Goal: Task Accomplishment & Management: Manage account settings

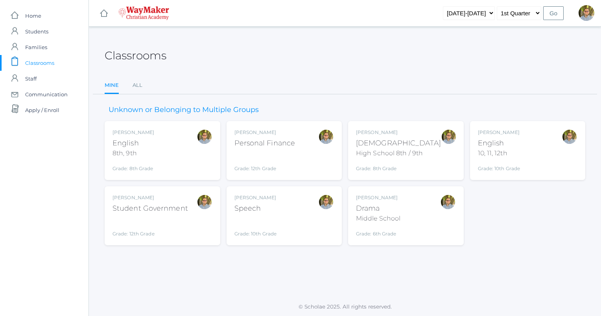
click at [530, 153] on div "Kylen Braileanu English 10, 11, 12th Grade: 10th Grade HSENGLISH" at bounding box center [528, 150] width 100 height 43
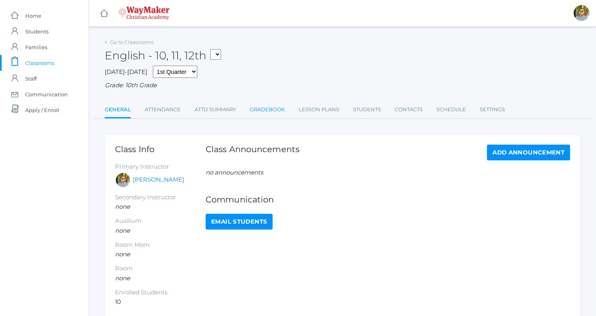
click at [269, 105] on link "Gradebook" at bounding box center [267, 110] width 35 height 16
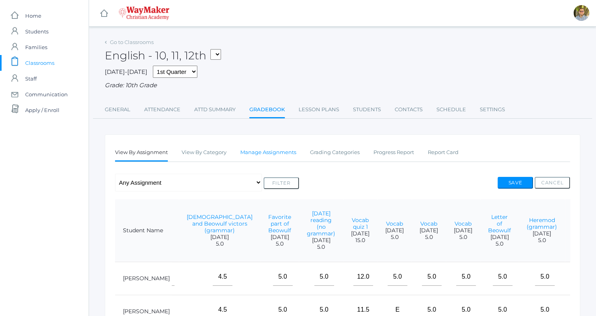
click at [260, 151] on link "Manage Assignments" at bounding box center [268, 153] width 56 height 16
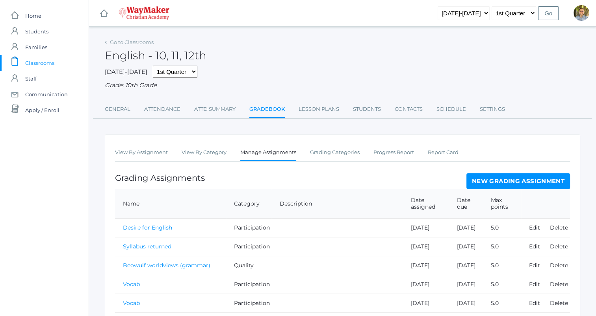
click at [499, 183] on link "New Grading Assignment" at bounding box center [518, 182] width 104 height 16
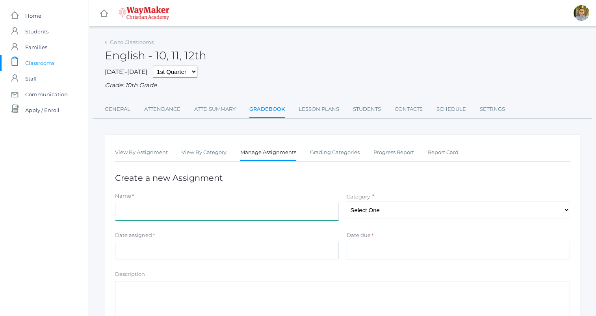
click at [292, 217] on input "Name" at bounding box center [227, 212] width 224 height 18
type input "[DATE] reading"
click at [373, 209] on select "Select One Participation Quality Accuracy" at bounding box center [458, 211] width 224 height 18
select select "1114"
click at [346, 202] on select "Select One Participation Quality Accuracy" at bounding box center [458, 211] width 224 height 18
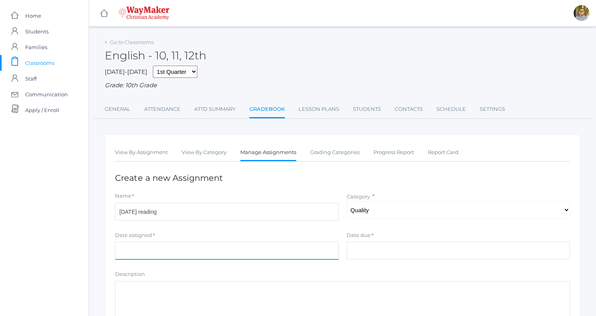
click at [238, 252] on input "Date assigned" at bounding box center [227, 251] width 224 height 18
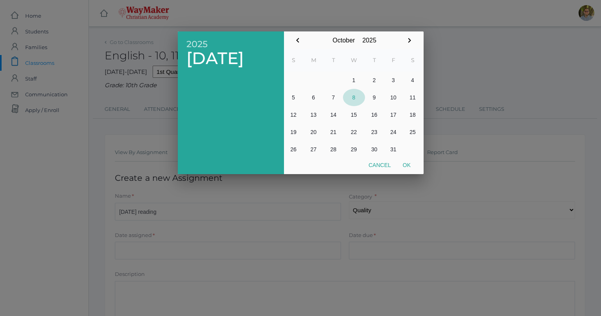
click at [356, 98] on button "8" at bounding box center [354, 97] width 22 height 17
click at [404, 160] on button "Ok" at bounding box center [407, 165] width 20 height 14
type input "[DATE]"
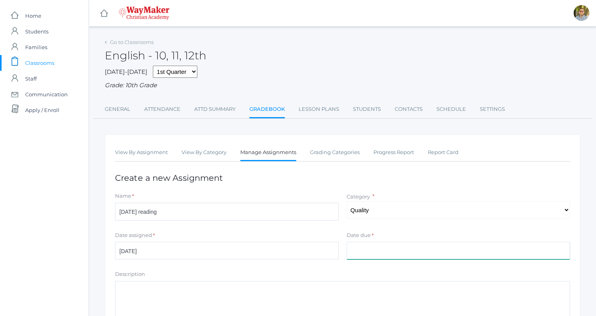
click at [392, 248] on input "Date due" at bounding box center [458, 251] width 224 height 18
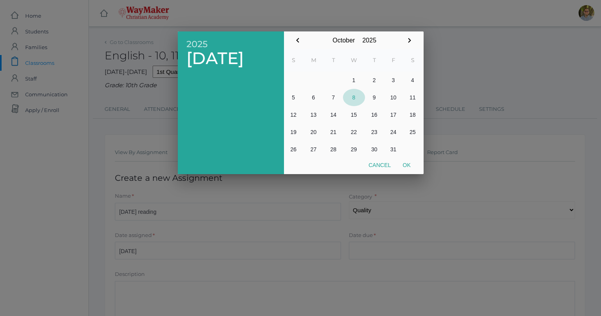
click at [354, 99] on button "8" at bounding box center [354, 97] width 22 height 17
click at [408, 165] on button "Ok" at bounding box center [407, 165] width 20 height 14
type input "[DATE]"
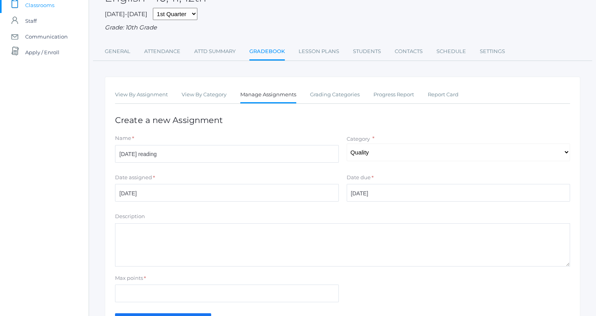
scroll to position [116, 0]
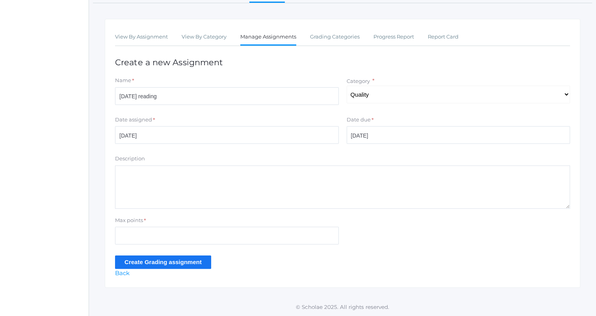
click at [282, 246] on div "Max points *" at bounding box center [226, 232] width 231 height 31
click at [276, 239] on input "Max points" at bounding box center [227, 236] width 224 height 18
type input "5"
click at [121, 263] on input "Create Grading assignment" at bounding box center [163, 262] width 96 height 13
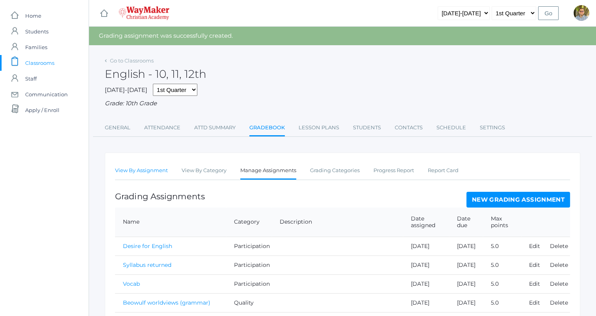
click at [122, 175] on link "View By Assignment" at bounding box center [141, 171] width 53 height 16
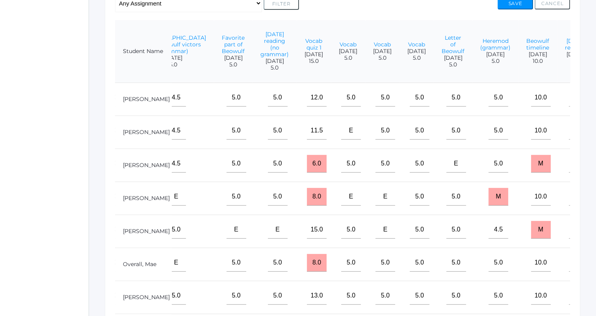
scroll to position [180, 0]
click at [568, 104] on input"] "text" at bounding box center [578, 97] width 20 height 18
type input"] "5"
click at [568, 172] on input"] "text" at bounding box center [578, 163] width 20 height 18
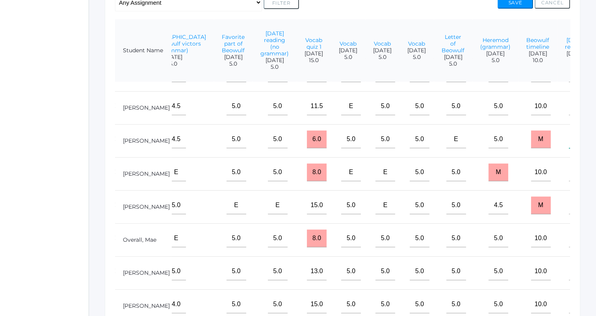
scroll to position [0, 491]
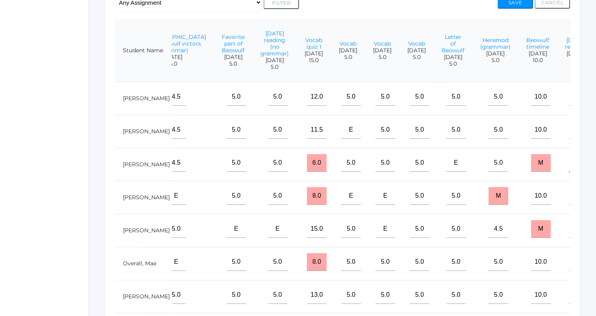
type input"] "4.5"
click at [568, 139] on input"] "text" at bounding box center [578, 130] width 20 height 18
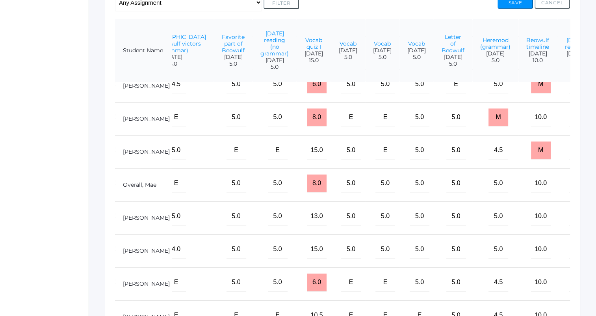
scroll to position [91, 491]
type input"] "4"
click at [568, 250] on input"] "text" at bounding box center [578, 250] width 20 height 18
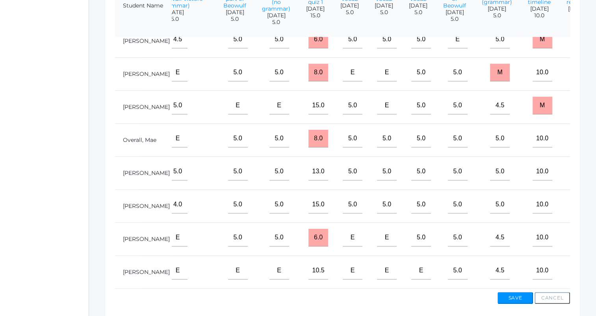
scroll to position [226, 0]
type input"] "5"
click at [570, 269] on input"] "text" at bounding box center [580, 270] width 20 height 18
type input"] "4"
click at [570, 167] on input"] "text" at bounding box center [580, 171] width 20 height 18
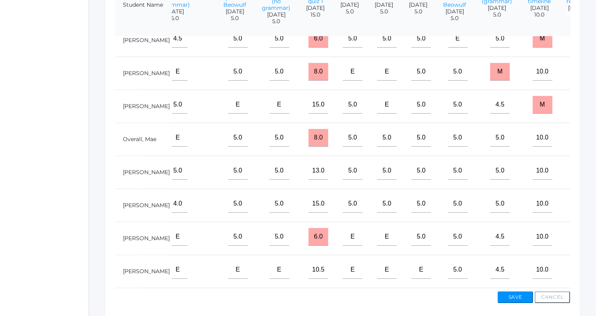
type input"] "4.5"
click at [570, 104] on input"] "text" at bounding box center [580, 105] width 20 height 18
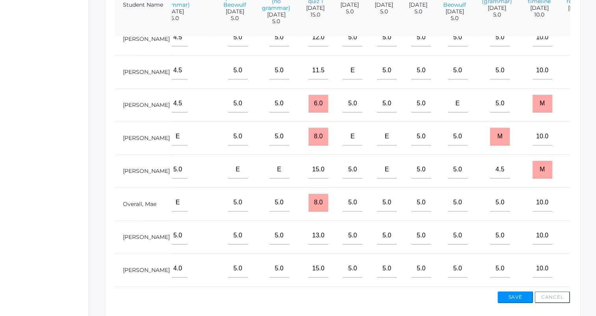
scroll to position [0, 489]
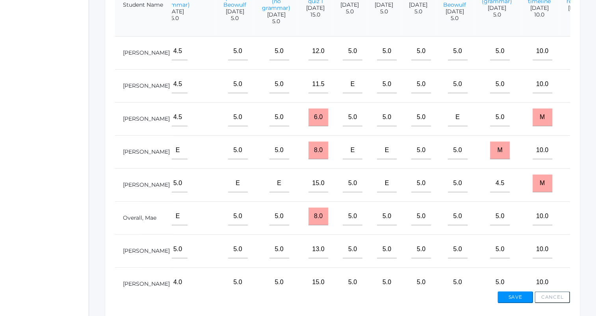
type input"] "5"
click at [570, 156] on input"] "text" at bounding box center [580, 151] width 20 height 18
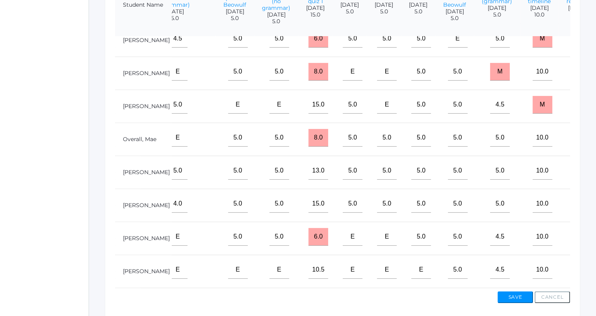
scroll to position [91, 489]
type input"] "m"
click at [570, 231] on input"] "text" at bounding box center [580, 237] width 20 height 18
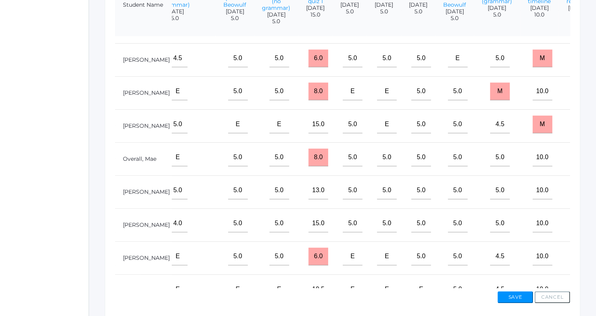
scroll to position [55, 489]
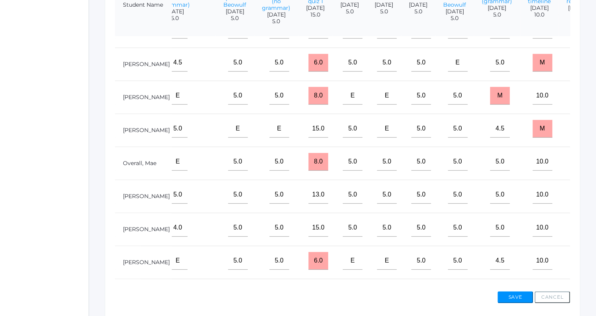
type input"] "m"
click at [570, 169] on input"] "text" at bounding box center [580, 162] width 20 height 18
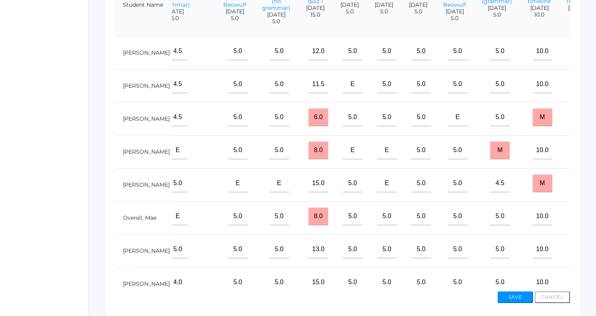
scroll to position [91, 489]
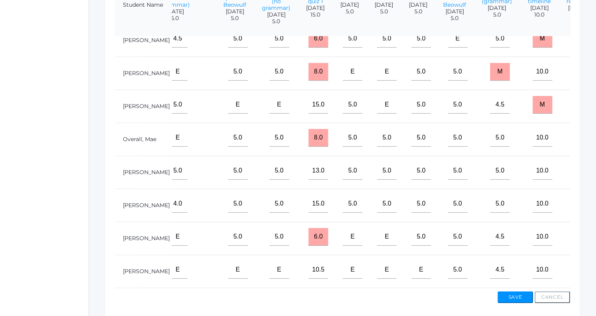
type input"] "e"
click at [516, 297] on button "Save" at bounding box center [514, 298] width 35 height 12
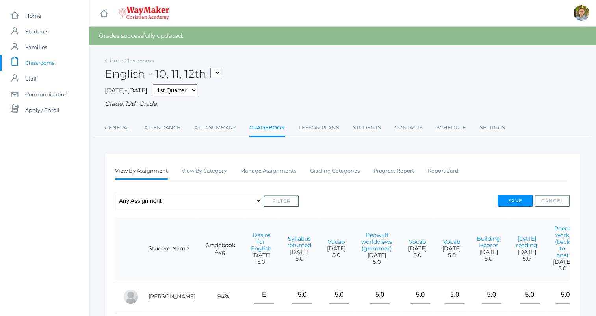
click at [274, 129] on link "Gradebook" at bounding box center [266, 128] width 35 height 17
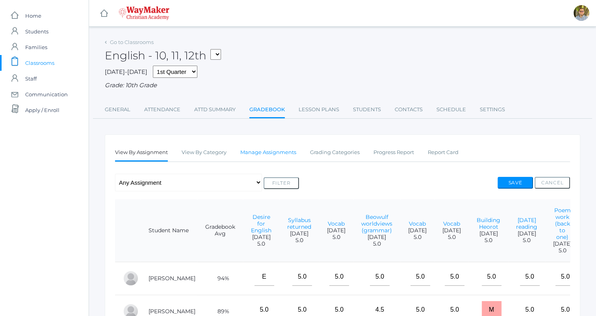
click at [263, 150] on link "Manage Assignments" at bounding box center [268, 153] width 56 height 16
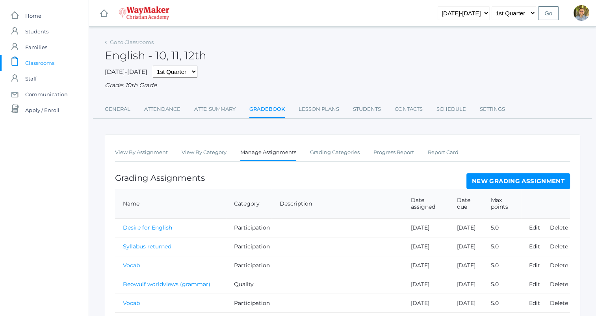
click at [507, 183] on link "New Grading Assignment" at bounding box center [518, 182] width 104 height 16
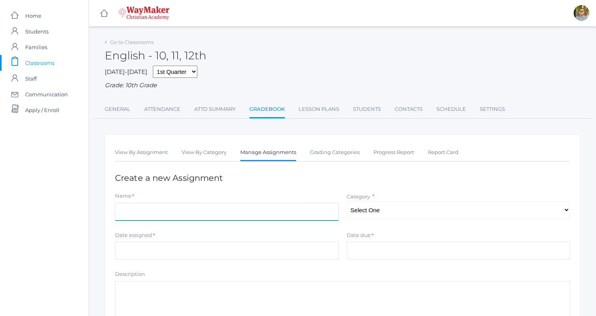
click at [230, 206] on input "Name" at bounding box center [227, 212] width 224 height 18
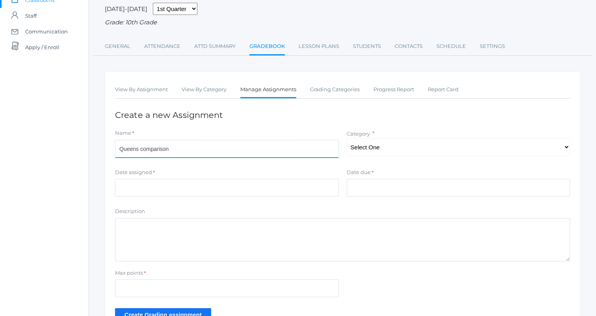
scroll to position [63, 0]
type input "Queens comparison"
click at [324, 229] on textarea "Description" at bounding box center [342, 239] width 455 height 43
type textarea "From the study guide"
click at [387, 147] on select "Select One Participation Quality Accuracy" at bounding box center [458, 148] width 224 height 18
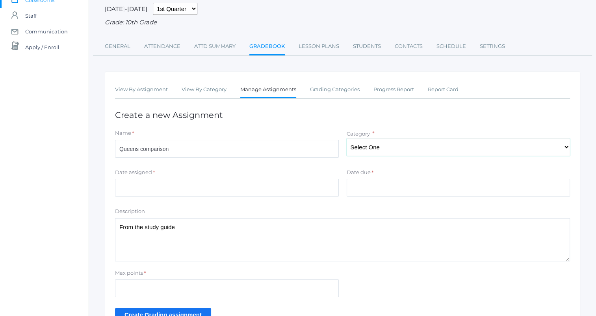
select select "1113"
click at [346, 139] on select "Select One Participation Quality Accuracy" at bounding box center [458, 148] width 224 height 18
click at [290, 179] on input "Date assigned" at bounding box center [227, 188] width 224 height 18
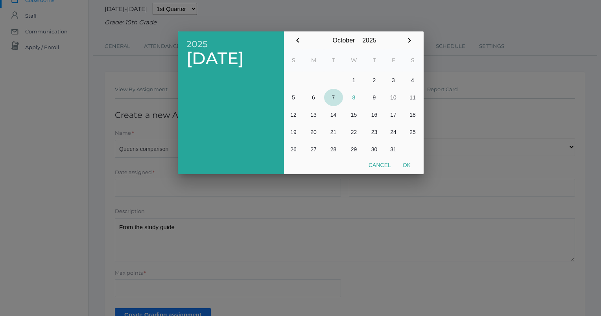
click at [338, 97] on button "7" at bounding box center [333, 97] width 19 height 17
click at [406, 164] on button "Ok" at bounding box center [407, 165] width 20 height 14
type input "[DATE]"
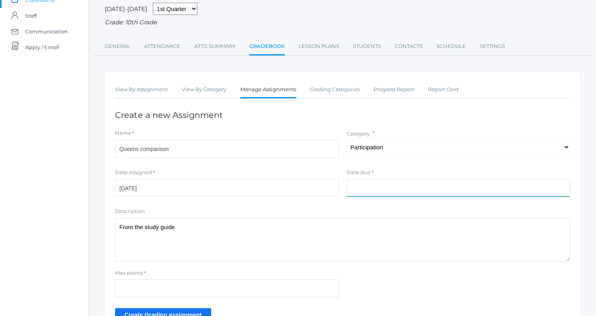
click at [396, 188] on input "Date due" at bounding box center [458, 188] width 224 height 18
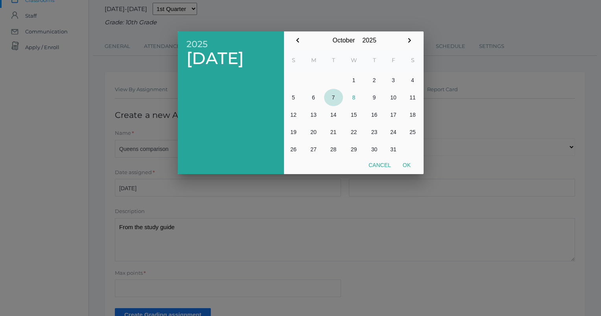
click at [334, 98] on button "7" at bounding box center [333, 97] width 19 height 17
click at [411, 168] on button "Ok" at bounding box center [407, 165] width 20 height 14
type input "[DATE]"
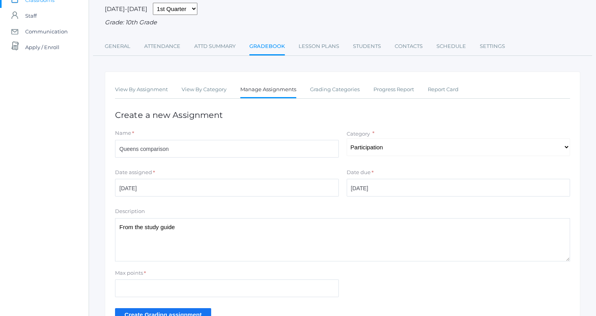
scroll to position [116, 0]
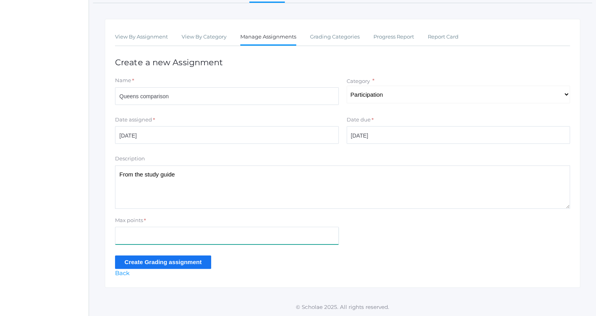
click at [255, 236] on input "Max points" at bounding box center [227, 236] width 224 height 18
type input "5"
click at [121, 262] on input "Create Grading assignment" at bounding box center [163, 262] width 96 height 13
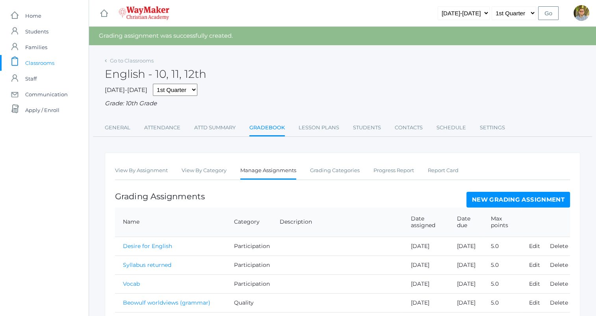
click at [139, 167] on link "View By Assignment" at bounding box center [141, 171] width 53 height 16
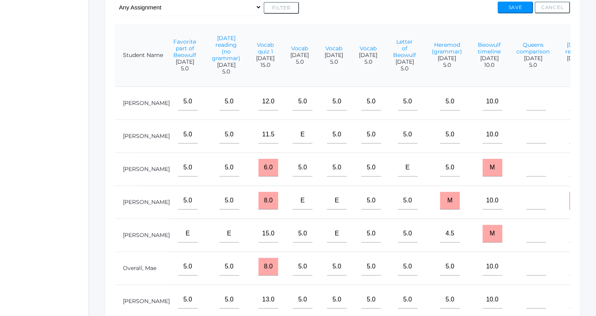
scroll to position [91, 539]
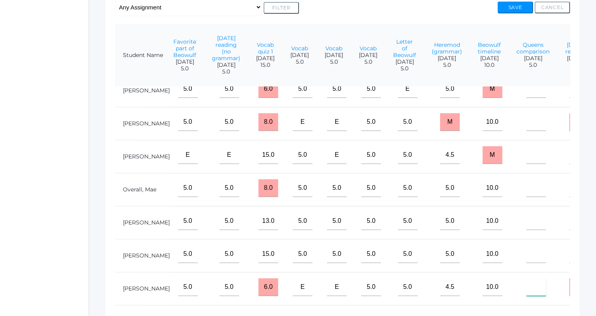
click at [526, 279] on input"] "text" at bounding box center [536, 288] width 20 height 18
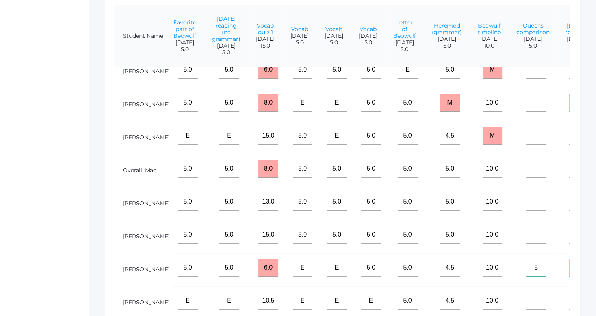
scroll to position [194, 0]
type input"] "5"
click at [526, 104] on input"] "text" at bounding box center [536, 104] width 20 height 18
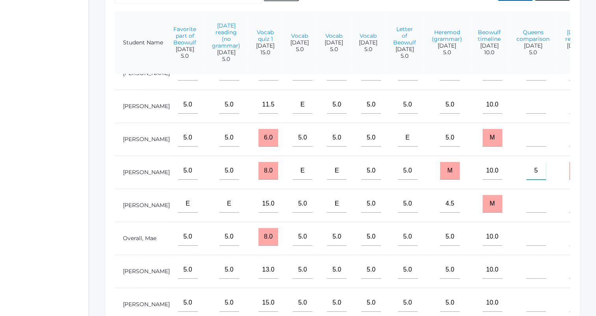
scroll to position [17, 539]
type input"] "5"
click at [526, 148] on input"] "text" at bounding box center [536, 139] width 20 height 18
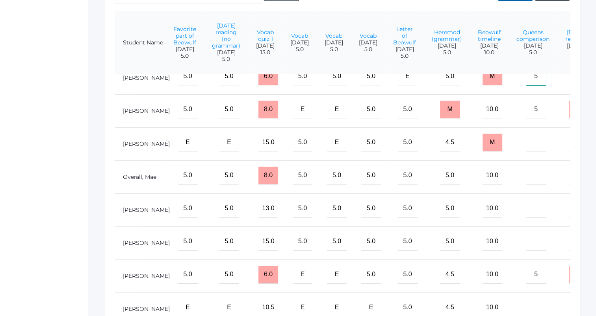
scroll to position [90, 539]
type input"] "5"
click at [526, 239] on input"] "text" at bounding box center [536, 242] width 20 height 18
type input"] "5"
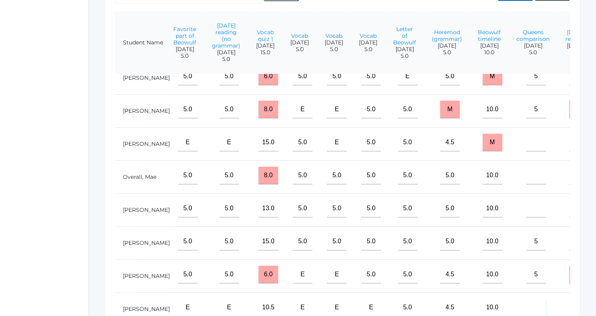
click at [526, 299] on input"] "text" at bounding box center [536, 308] width 20 height 18
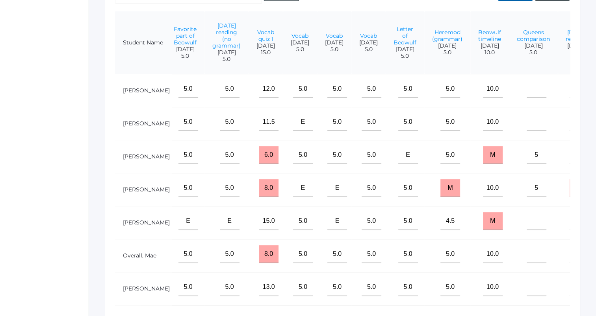
type input"] "5"
click at [526, 96] on input"] "text" at bounding box center [536, 89] width 20 height 18
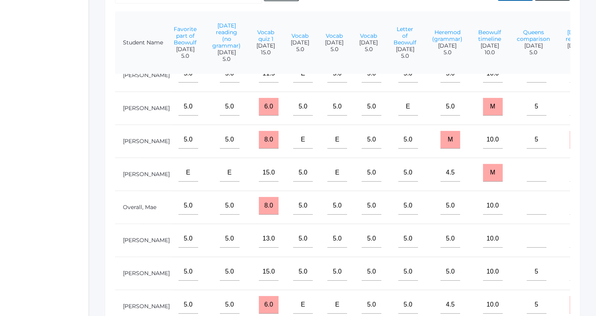
scroll to position [65, 539]
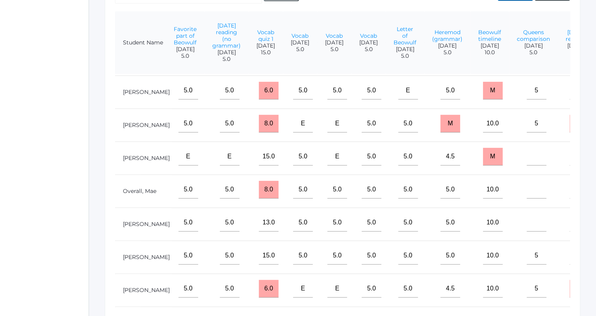
type input"] "5"
click at [526, 229] on input"] "text" at bounding box center [536, 223] width 20 height 18
type input"] "5"
click at [526, 162] on input"] "text" at bounding box center [536, 157] width 20 height 18
type input"] "5"
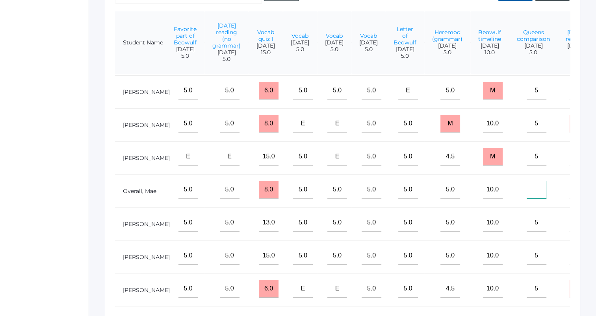
click at [526, 189] on input"] "text" at bounding box center [536, 190] width 20 height 18
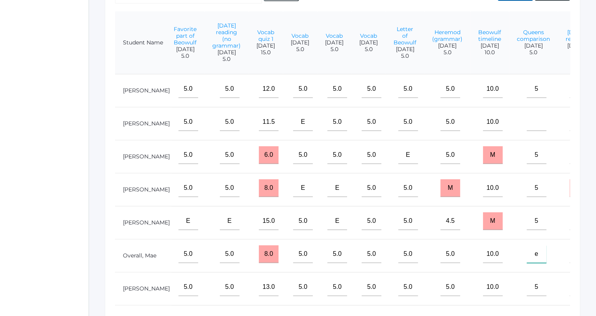
type input"] "e"
click at [526, 128] on input"] "text" at bounding box center [536, 122] width 20 height 18
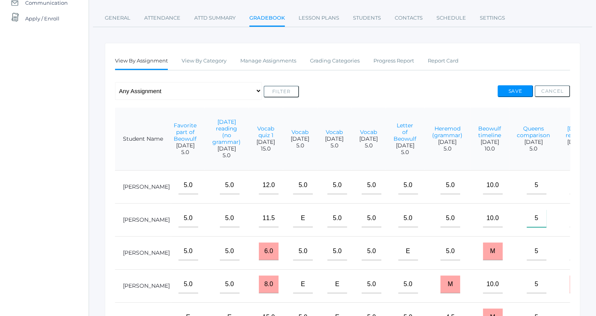
scroll to position [87, 0]
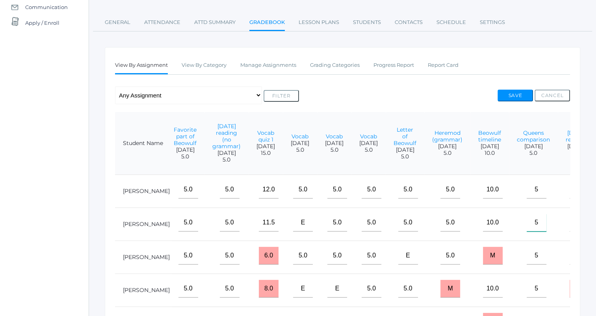
type input"] "5"
click at [513, 91] on button "Save" at bounding box center [514, 96] width 35 height 12
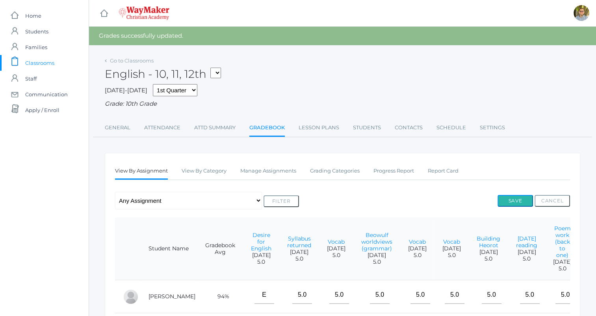
click at [519, 203] on button "Save" at bounding box center [514, 201] width 35 height 12
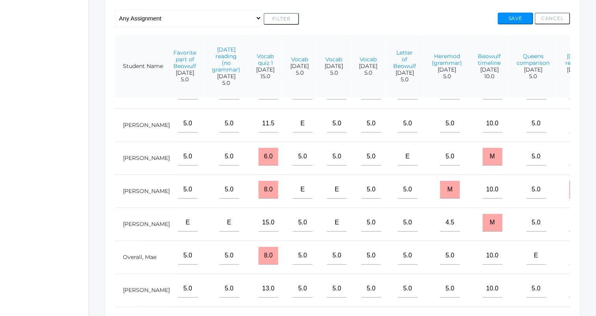
scroll to position [17, 539]
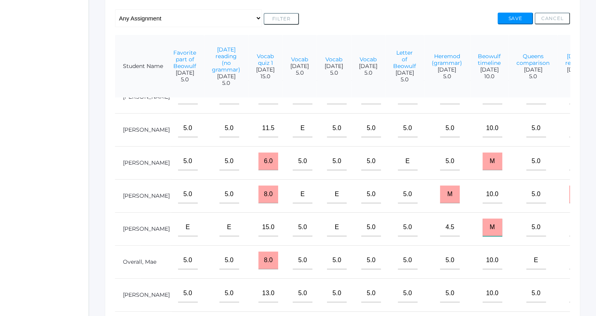
click at [482, 237] on input "M" at bounding box center [492, 228] width 20 height 18
type input "10"
click at [510, 14] on button "Save" at bounding box center [514, 19] width 35 height 12
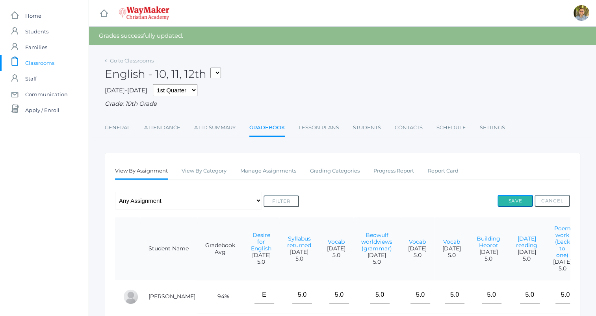
click at [516, 205] on button "Save" at bounding box center [514, 201] width 35 height 12
click at [142, 61] on link "Go to Classrooms" at bounding box center [132, 60] width 44 height 6
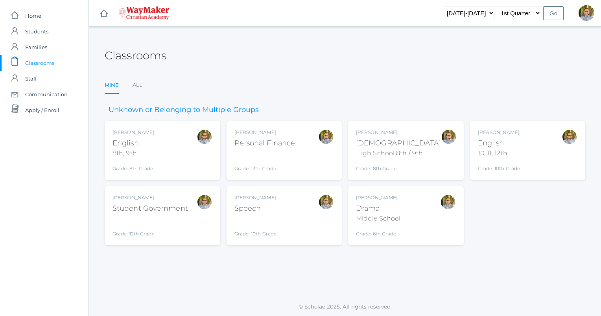
click at [193, 157] on div "Kylen Braileanu English 8th, 9th Grade: 8th Grade 08ENGLISH" at bounding box center [163, 150] width 100 height 43
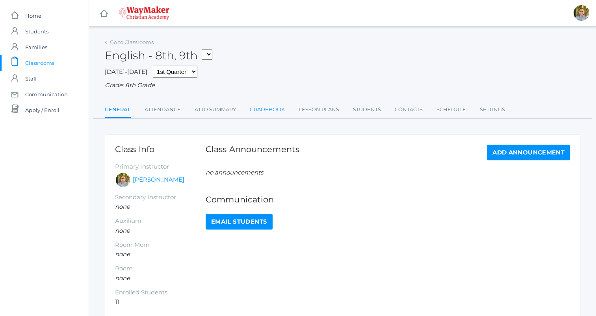
click at [280, 114] on link "Gradebook" at bounding box center [267, 110] width 35 height 16
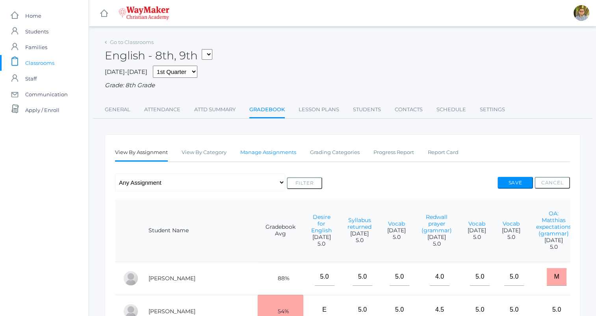
click at [283, 151] on link "Manage Assignments" at bounding box center [268, 153] width 56 height 16
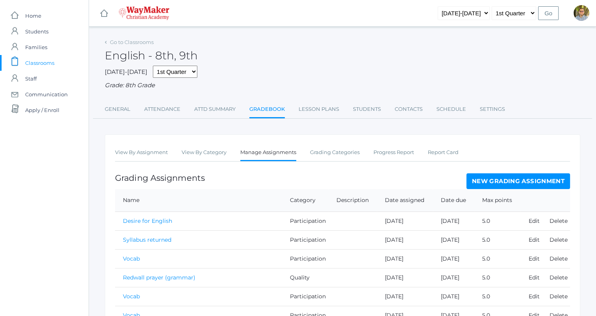
click at [486, 181] on link "New Grading Assignment" at bounding box center [518, 182] width 104 height 16
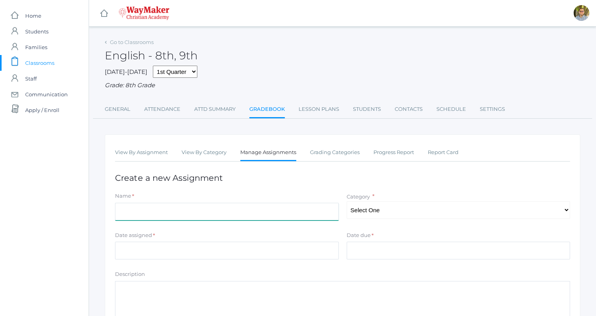
click at [268, 211] on input "Name" at bounding box center [227, 212] width 224 height 18
type input "[DATE] reading"
click at [392, 203] on select "Select One Participation Accuracy Quality" at bounding box center [458, 211] width 224 height 18
select select "1065"
click at [346, 202] on select "Select One Participation Accuracy Quality" at bounding box center [458, 211] width 224 height 18
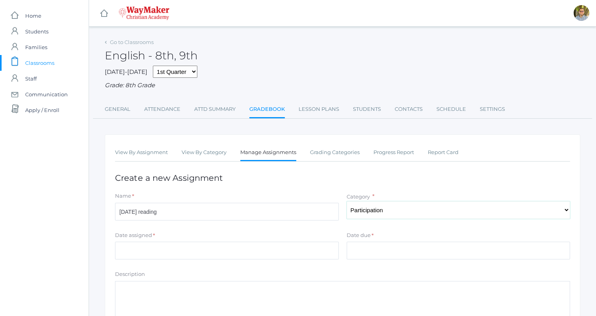
scroll to position [27, 0]
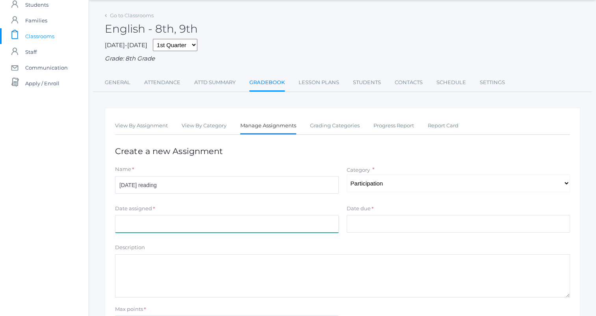
click at [317, 228] on input "Date assigned" at bounding box center [227, 224] width 224 height 18
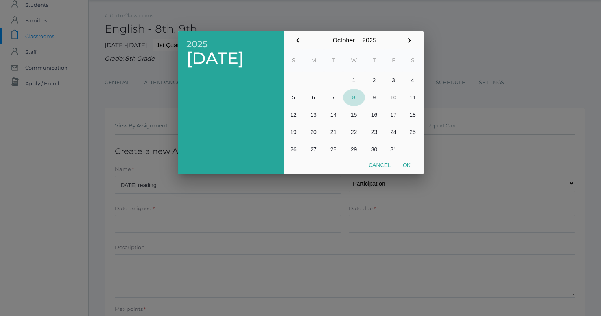
click at [353, 99] on button "8" at bounding box center [354, 97] width 22 height 17
click at [407, 168] on button "Ok" at bounding box center [407, 165] width 20 height 14
type input "2025-10-08"
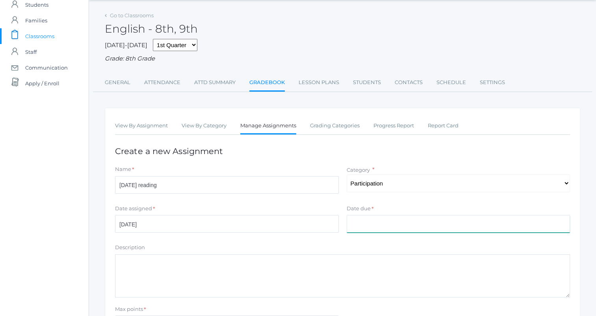
click at [401, 225] on input "Date due" at bounding box center [458, 224] width 224 height 18
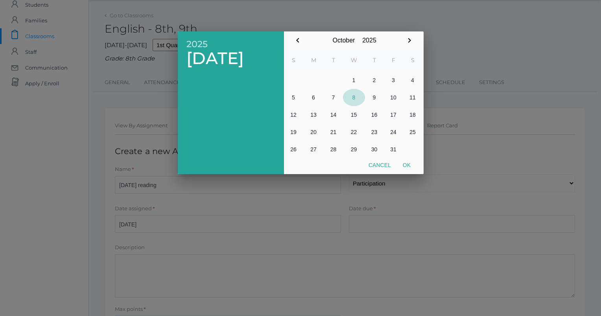
click at [356, 95] on button "8" at bounding box center [354, 97] width 22 height 17
click at [408, 161] on button "Ok" at bounding box center [407, 165] width 20 height 14
type input "2025-10-08"
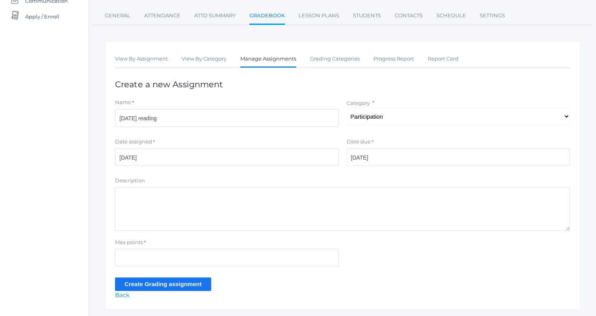
scroll to position [101, 0]
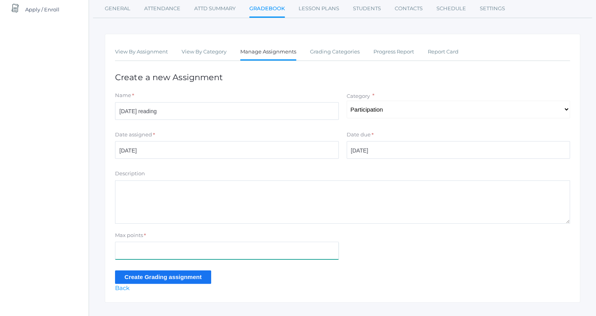
click at [301, 250] on input "Max points" at bounding box center [227, 251] width 224 height 18
type input "5"
click at [180, 273] on input "Create Grading assignment" at bounding box center [163, 277] width 96 height 13
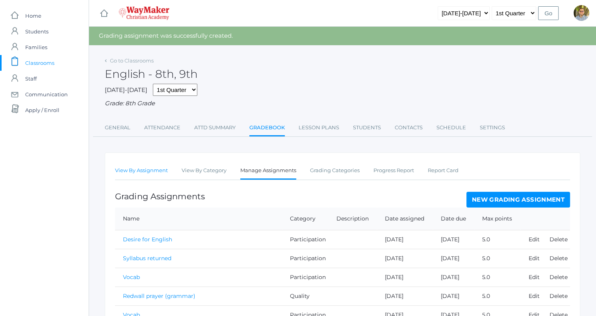
click at [135, 165] on link "View By Assignment" at bounding box center [141, 171] width 53 height 16
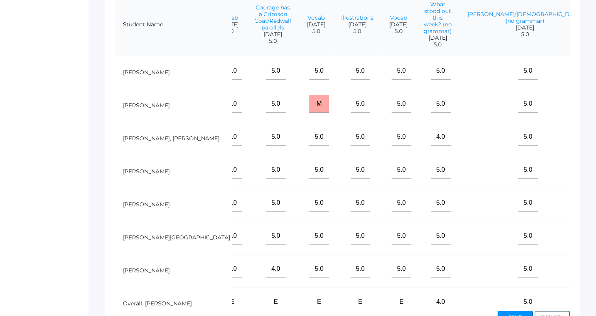
scroll to position [0, 814]
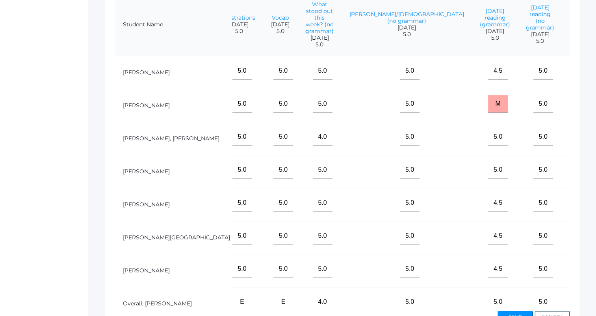
type input"] "5"
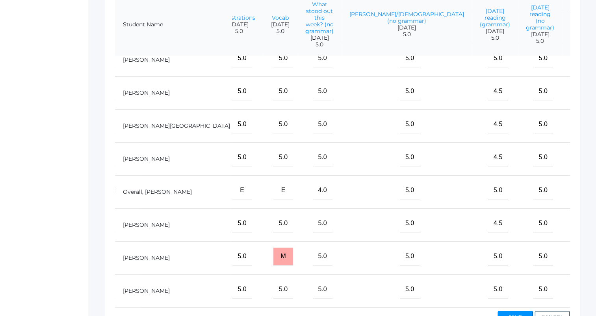
scroll to position [130, 814]
type input"] "5"
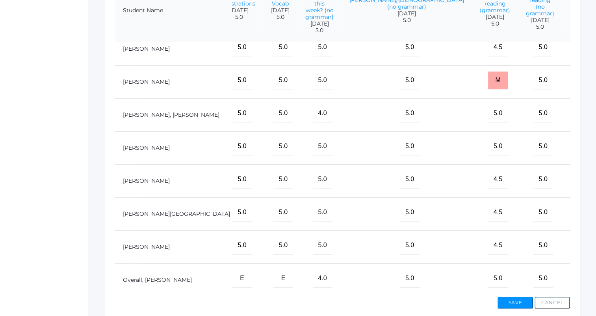
scroll to position [0, 814]
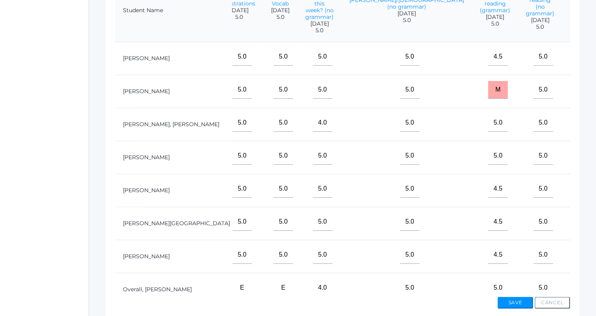
type input"] "5"
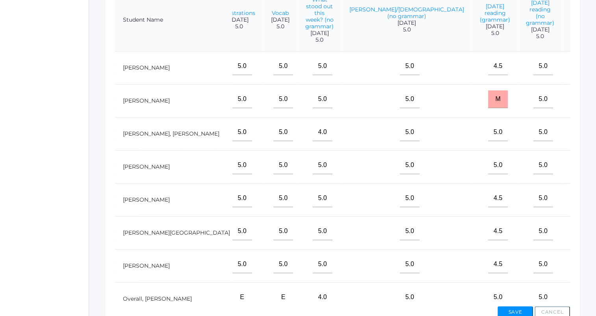
scroll to position [211, 0]
type input"] "5"
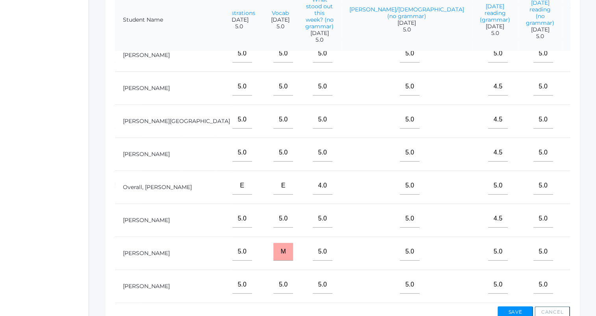
scroll to position [130, 814]
type input"] "5"
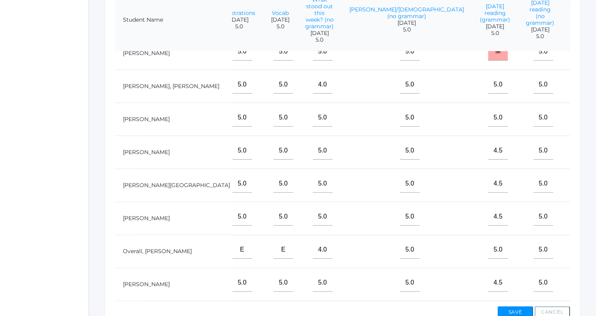
scroll to position [47, 814]
type input"] "5"
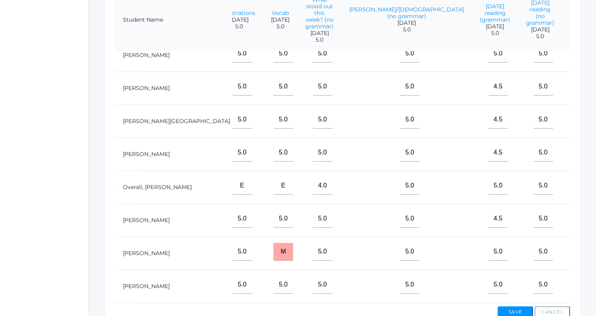
type input"] "5"
type input"] "m"
click at [512, 311] on button "Save" at bounding box center [514, 313] width 35 height 12
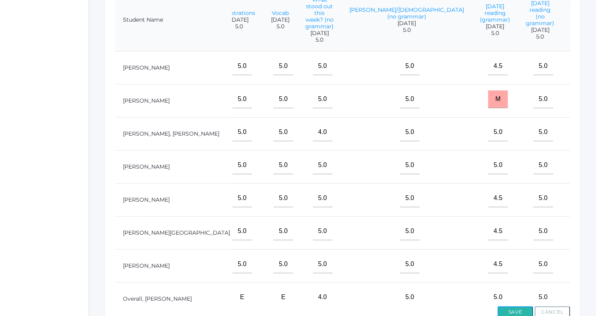
click at [515, 307] on button "Save" at bounding box center [514, 313] width 35 height 12
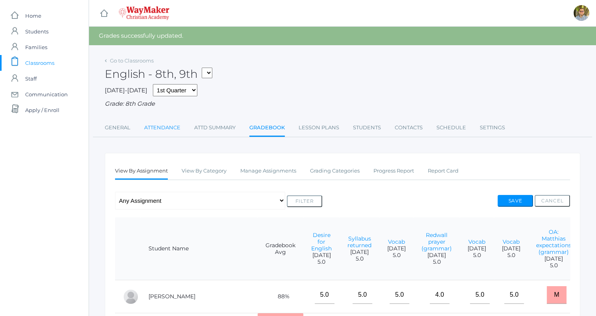
click at [170, 123] on link "Attendance" at bounding box center [162, 128] width 36 height 16
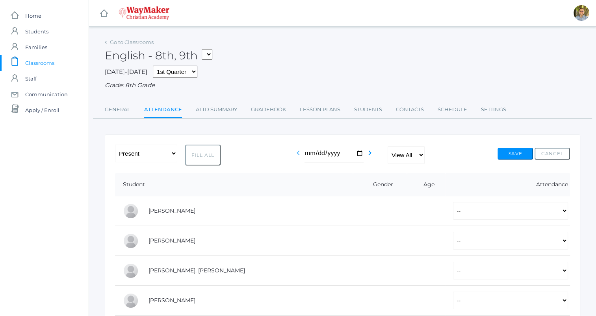
click at [295, 154] on icon "chevron_left" at bounding box center [297, 152] width 9 height 9
click at [312, 112] on link "Lesson Plans" at bounding box center [320, 110] width 41 height 16
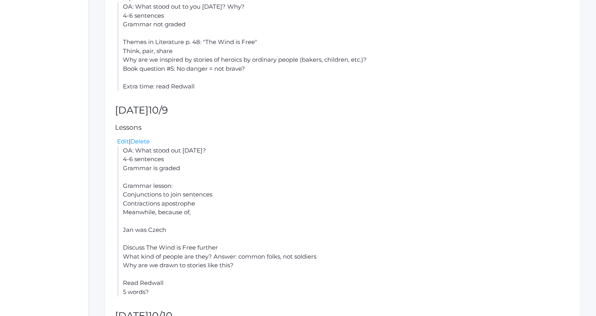
scroll to position [449, 0]
click at [125, 139] on link "Edit" at bounding box center [123, 140] width 12 height 7
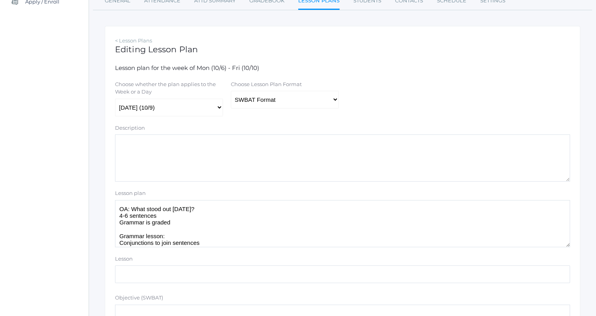
scroll to position [110, 0]
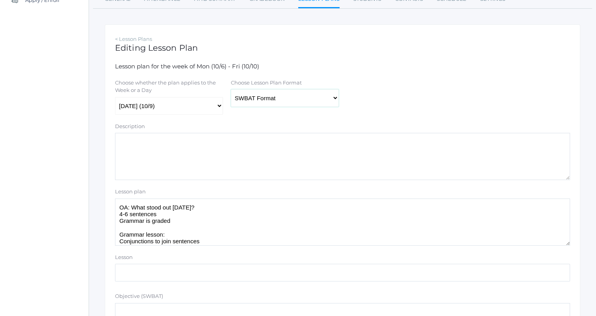
click at [262, 106] on select "Traditional Format SWBAT Format" at bounding box center [285, 98] width 108 height 18
select select "legacy"
click at [231, 90] on select "Traditional Format SWBAT Format" at bounding box center [285, 98] width 108 height 18
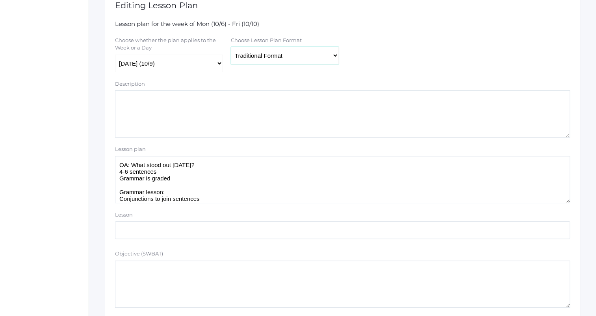
scroll to position [154, 0]
click at [217, 188] on textarea "OA: What stood out yesterday? 4-6 sentences Grammar is graded Grammar lesson: C…" at bounding box center [342, 178] width 455 height 47
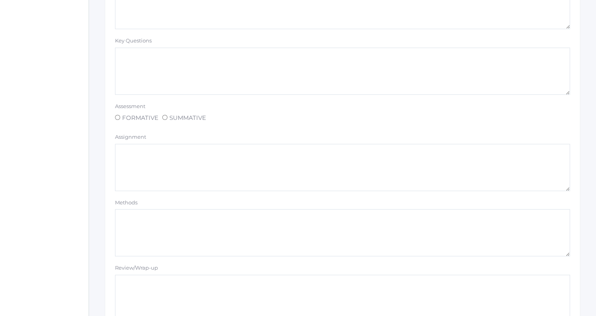
scroll to position [666, 0]
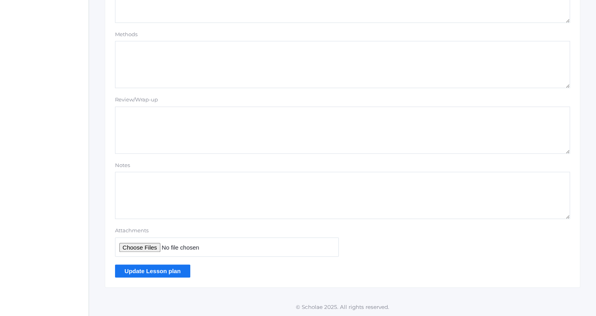
type textarea "OA: What stood out yesterday? 4-6 sentences Grammar is graded Chris missing stu…"
click at [176, 272] on input "Update Lesson plan" at bounding box center [152, 271] width 75 height 13
